Goal: Transaction & Acquisition: Book appointment/travel/reservation

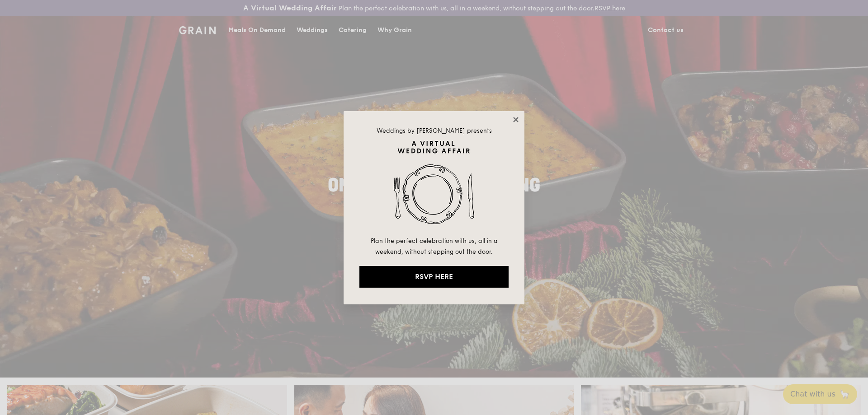
click at [516, 122] on icon at bounding box center [516, 120] width 8 height 8
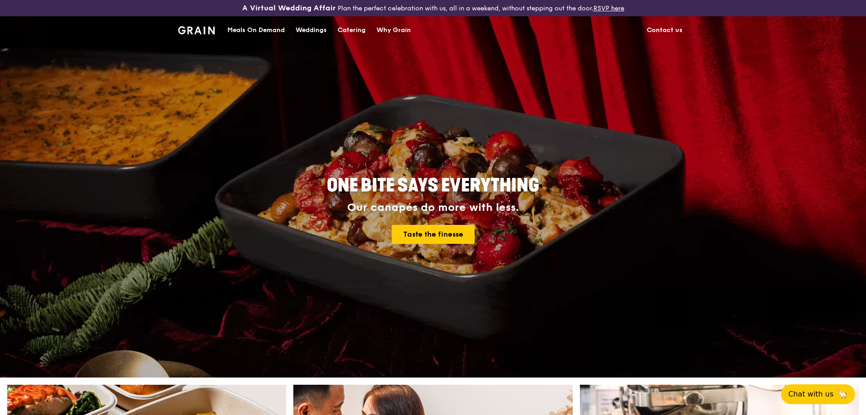
click at [258, 33] on div "Meals On Demand" at bounding box center [255, 30] width 57 height 27
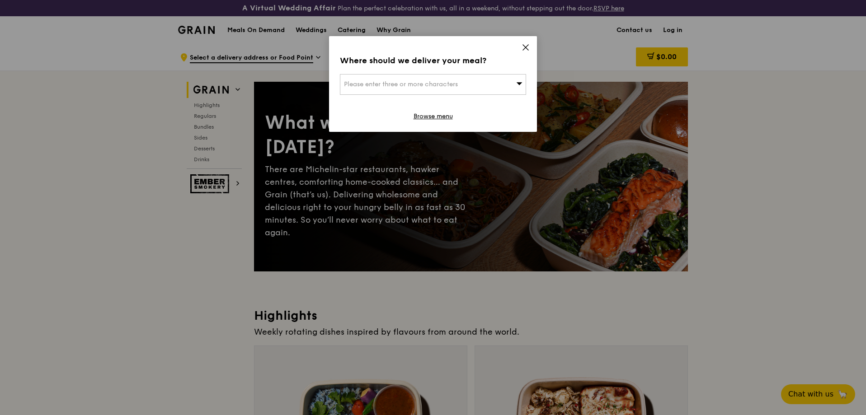
click at [525, 50] on icon at bounding box center [525, 47] width 8 height 8
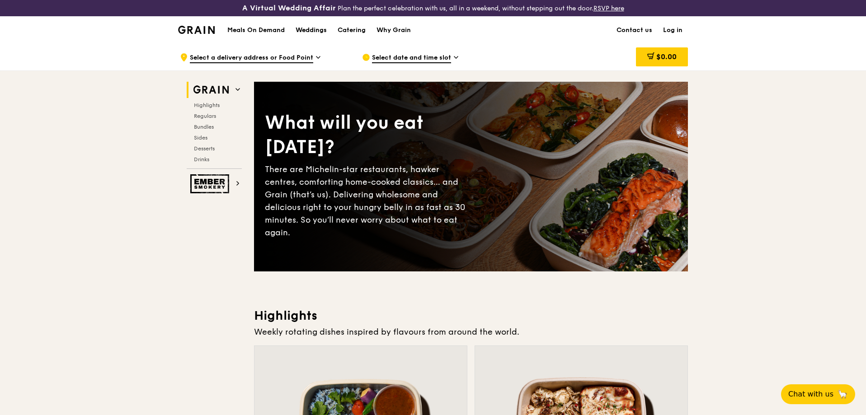
click at [307, 31] on div "Weddings" at bounding box center [311, 30] width 31 height 27
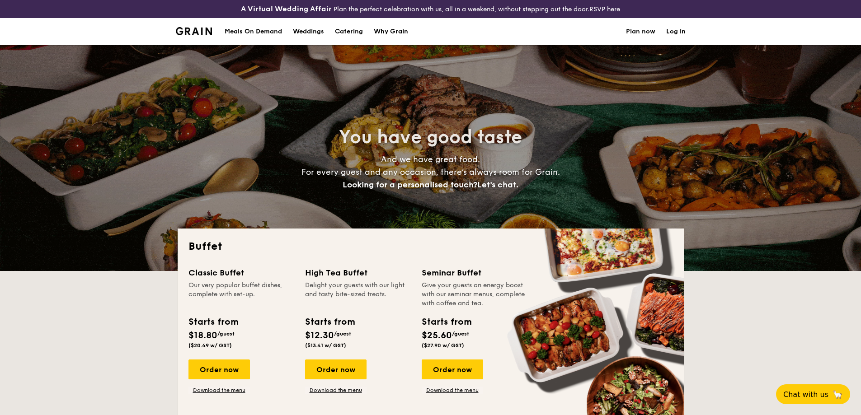
select select
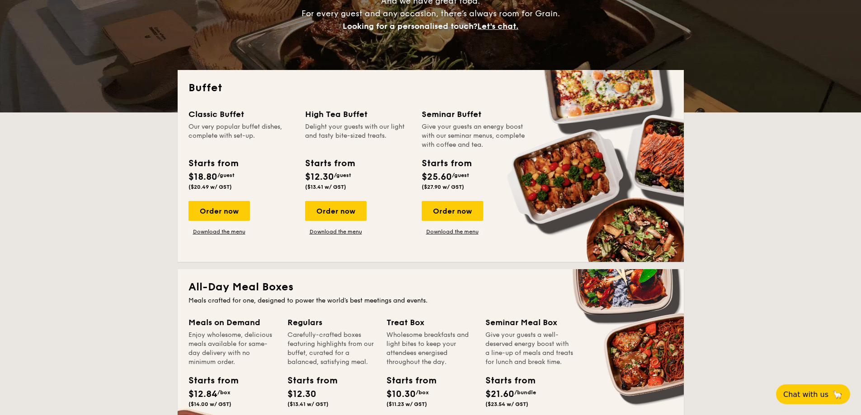
scroll to position [136, 0]
